Goal: Navigation & Orientation: Find specific page/section

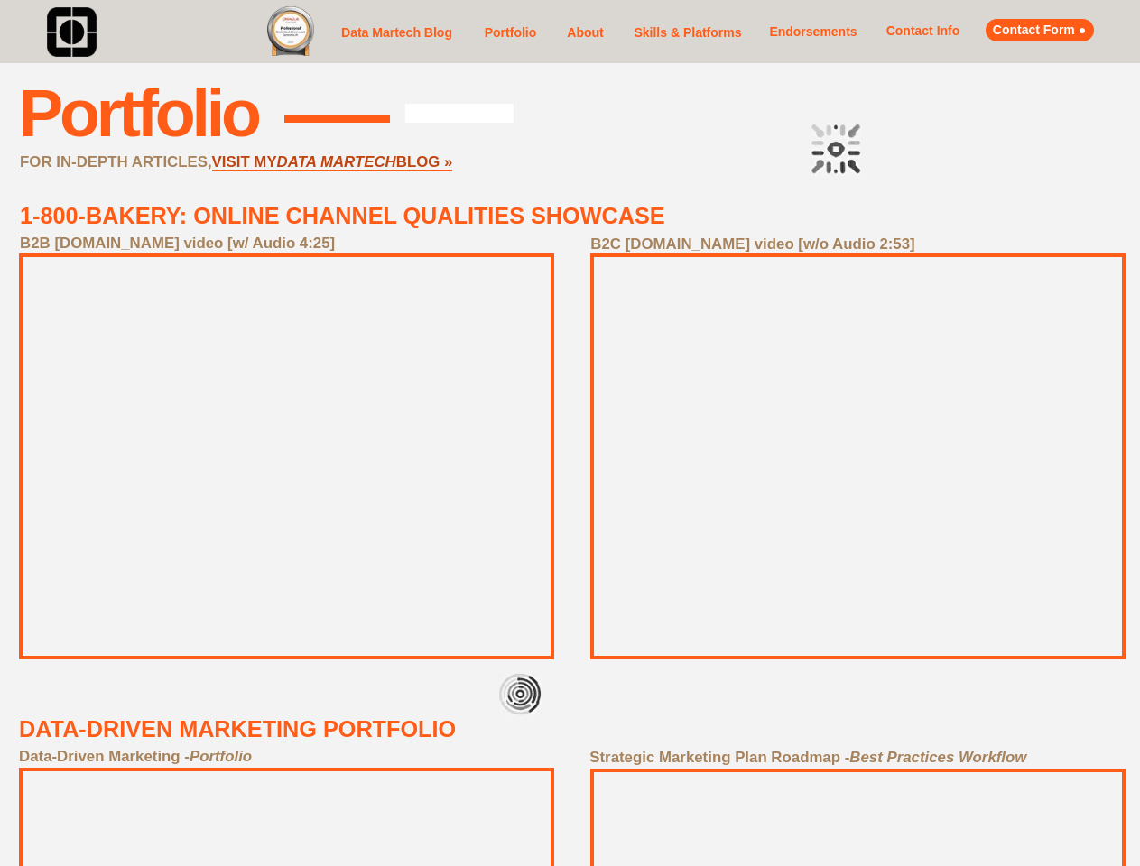
scroll to position [866, 0]
